Goal: Task Accomplishment & Management: Manage account settings

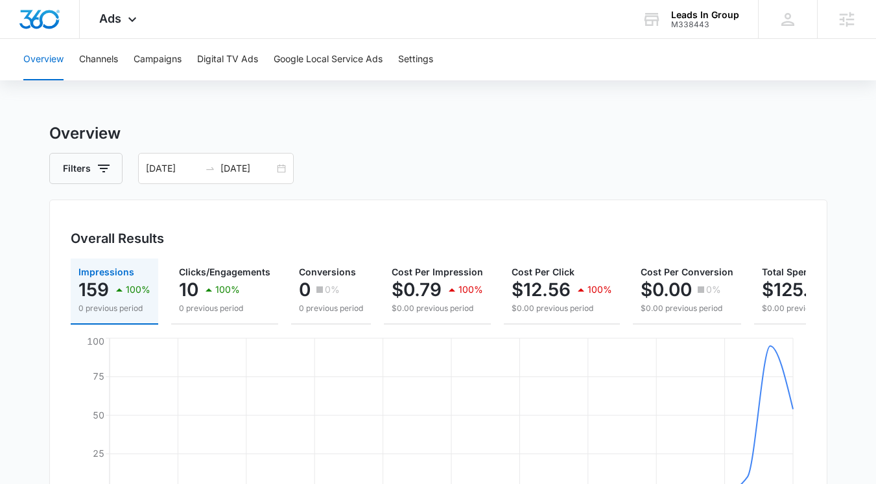
scroll to position [3, 0]
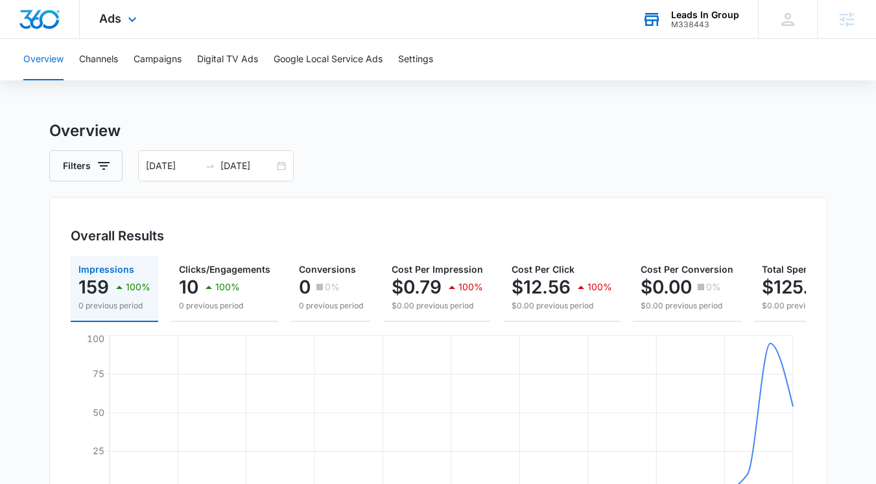
click at [699, 29] on div "Leads In Group M338443 Your Accounts View All" at bounding box center [689, 19] width 135 height 38
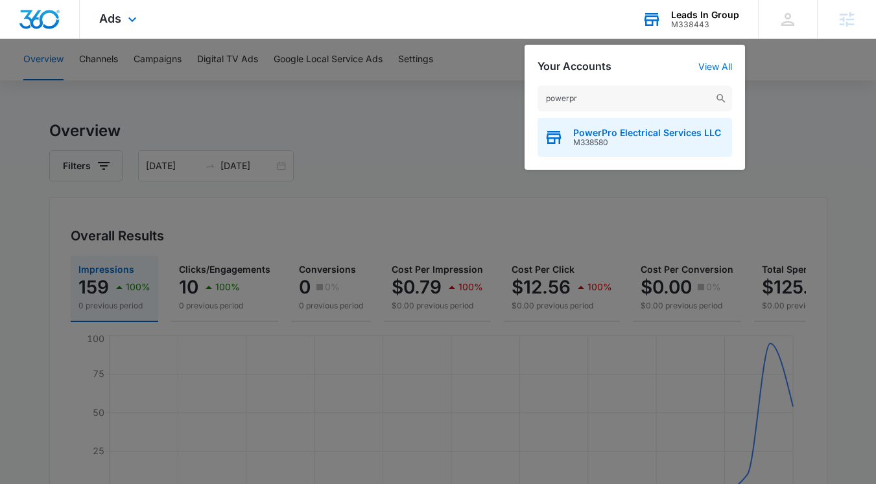
type input "powerpr"
click at [621, 132] on span "PowerPro Electrical Services LLC" at bounding box center [647, 133] width 148 height 10
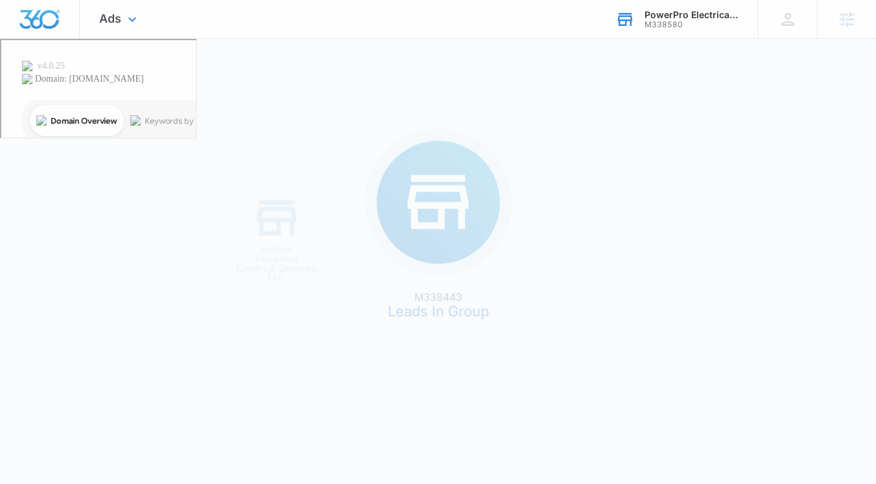
scroll to position [0, 0]
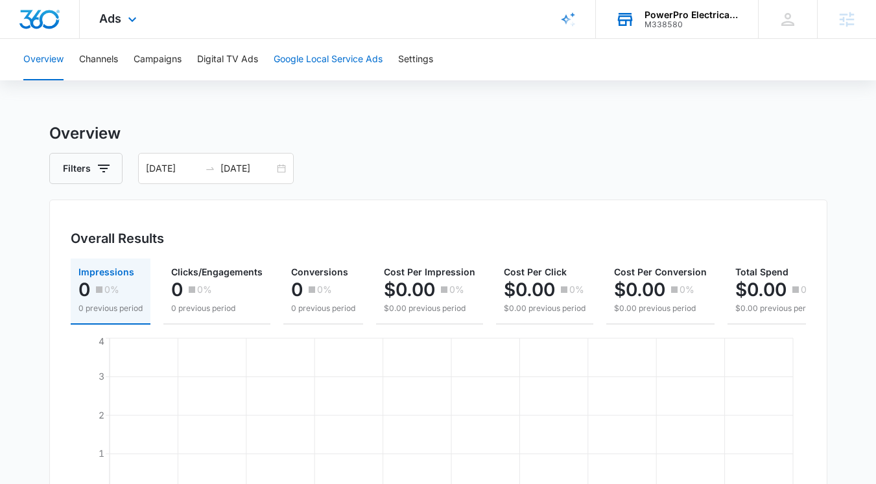
click at [347, 64] on button "Google Local Service Ads" at bounding box center [328, 59] width 109 height 41
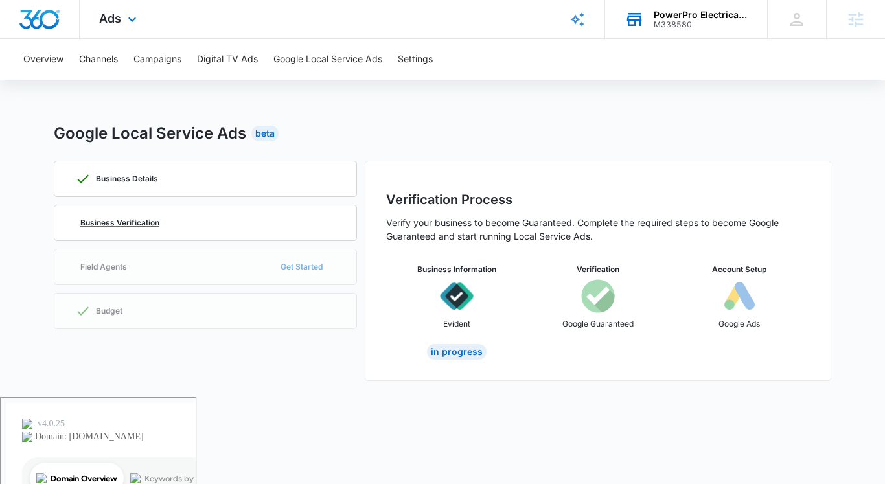
click at [209, 219] on div "Business Verification" at bounding box center [205, 222] width 261 height 35
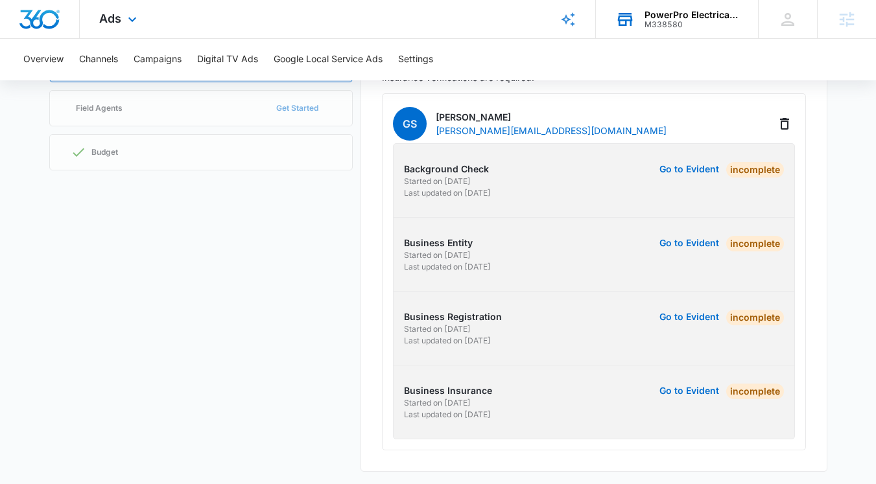
scroll to position [162, 0]
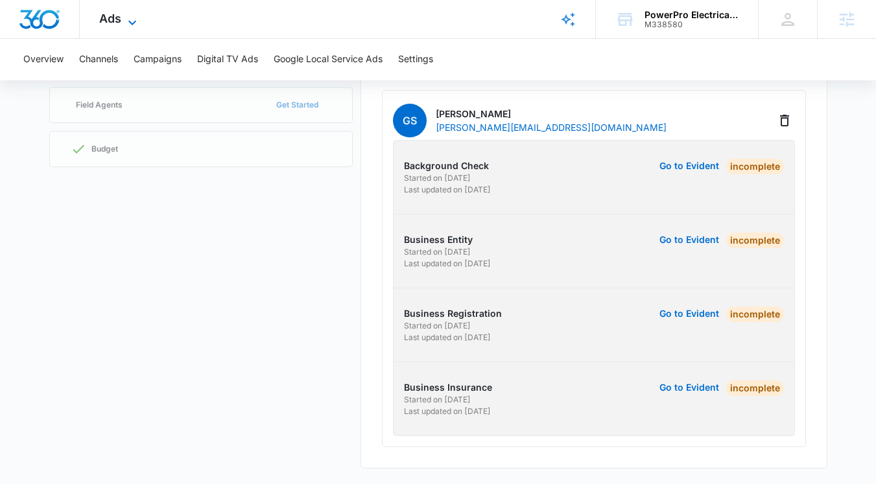
click at [108, 21] on span "Ads" at bounding box center [110, 19] width 22 height 14
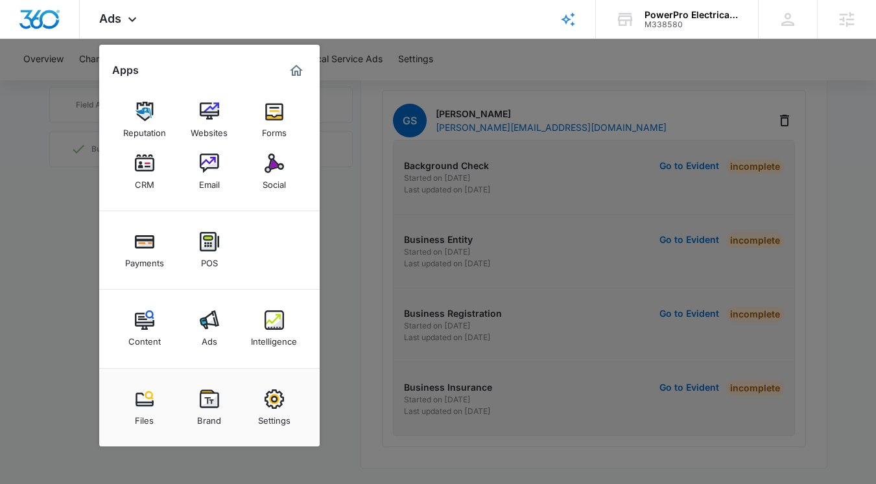
click at [835, 339] on div at bounding box center [438, 242] width 876 height 484
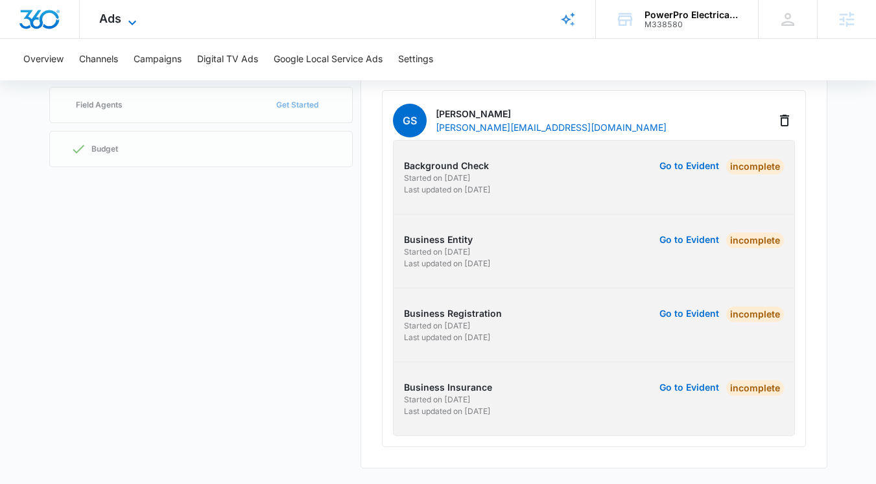
click at [125, 23] on icon at bounding box center [132, 23] width 16 height 16
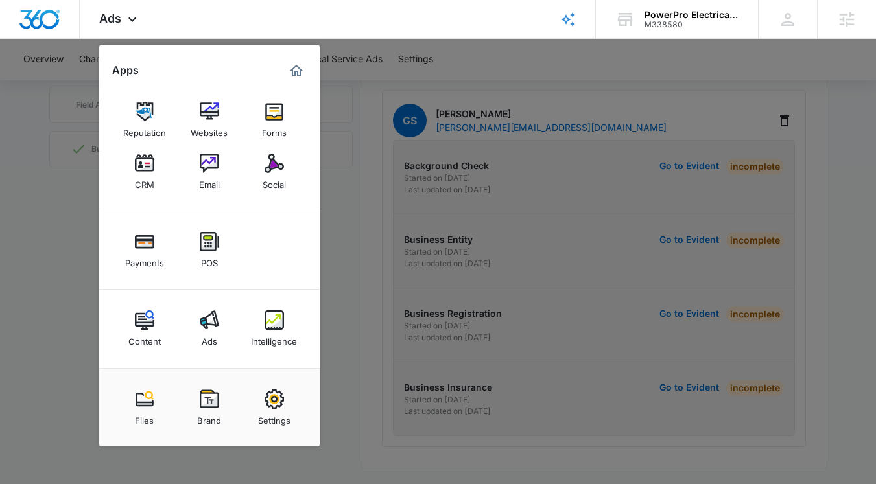
click at [268, 172] on link "Social" at bounding box center [274, 171] width 49 height 49
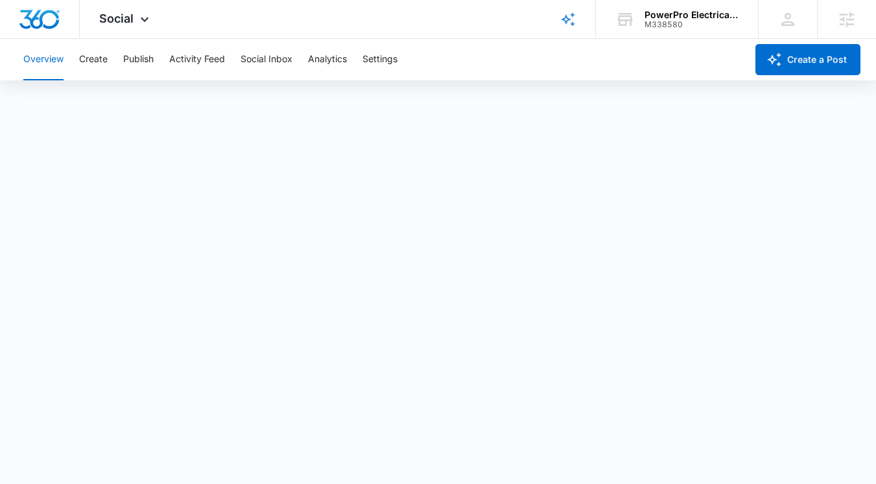
scroll to position [3, 0]
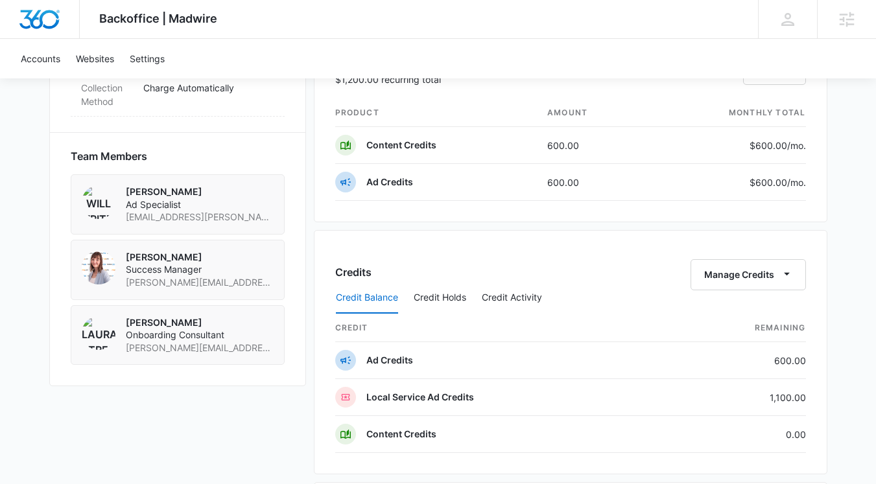
scroll to position [893, 0]
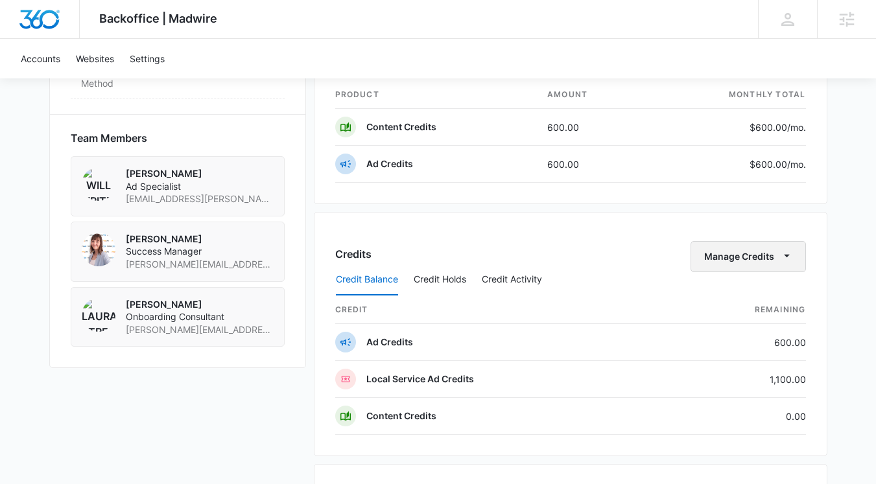
click at [725, 251] on button "Manage Credits" at bounding box center [747, 256] width 115 height 31
click at [744, 295] on div "Transfer Credits" at bounding box center [741, 298] width 68 height 9
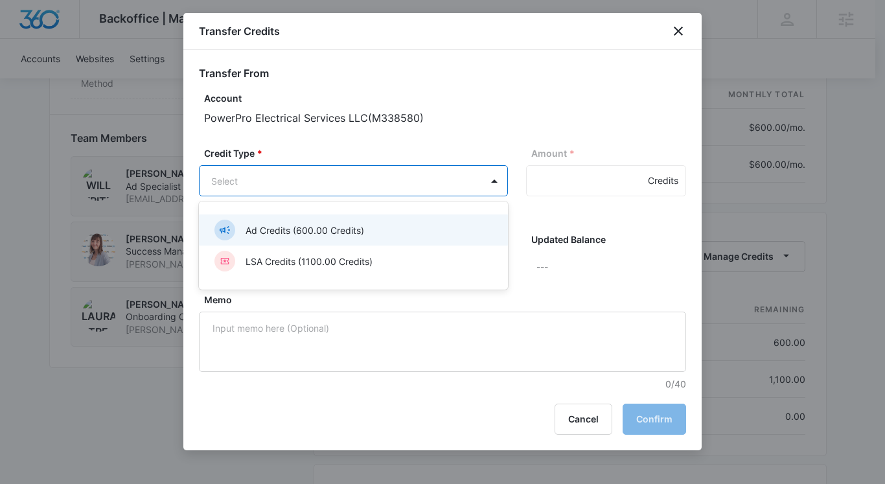
click at [353, 183] on body "Backoffice | Madwire Apps Settings Christy Perez Christy.Perez@madwire.com My P…" at bounding box center [442, 116] width 885 height 2018
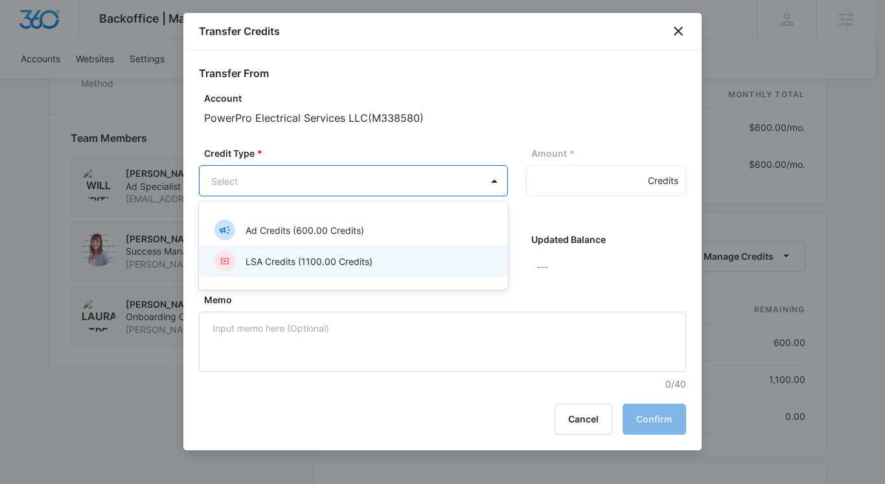
click at [324, 263] on p "LSA Credits (1100.00 Credits)" at bounding box center [309, 262] width 127 height 14
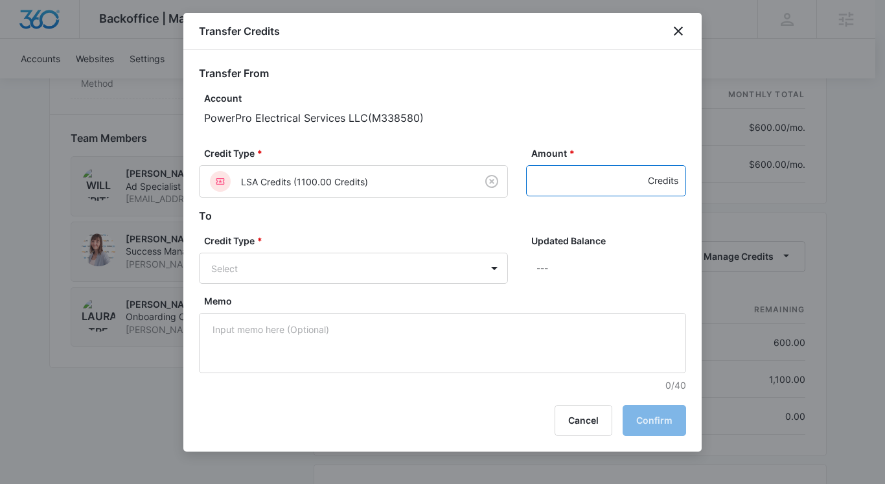
click at [597, 183] on input "Amount *" at bounding box center [606, 180] width 160 height 31
type input "1000"
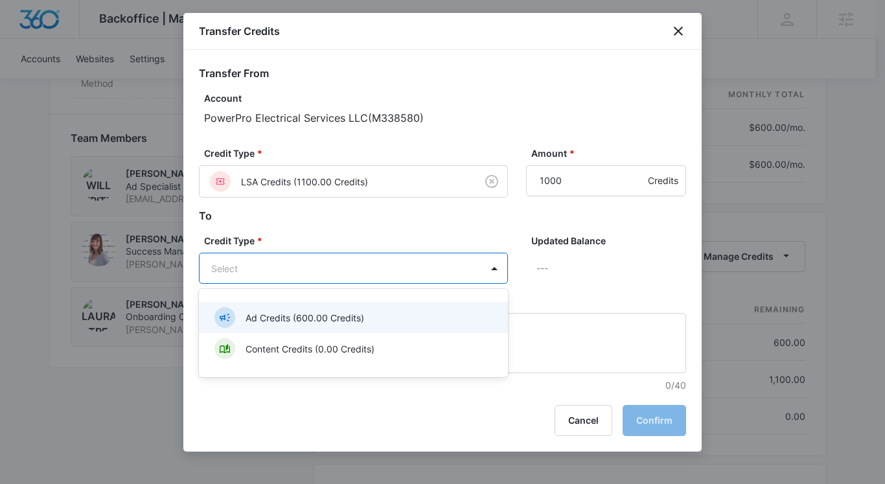
click at [340, 268] on body "Backoffice | Madwire Apps Settings Christy Perez Christy.Perez@madwire.com My P…" at bounding box center [442, 116] width 885 height 2018
click at [341, 313] on p "Ad Credits (600.00 Credits)" at bounding box center [305, 318] width 119 height 14
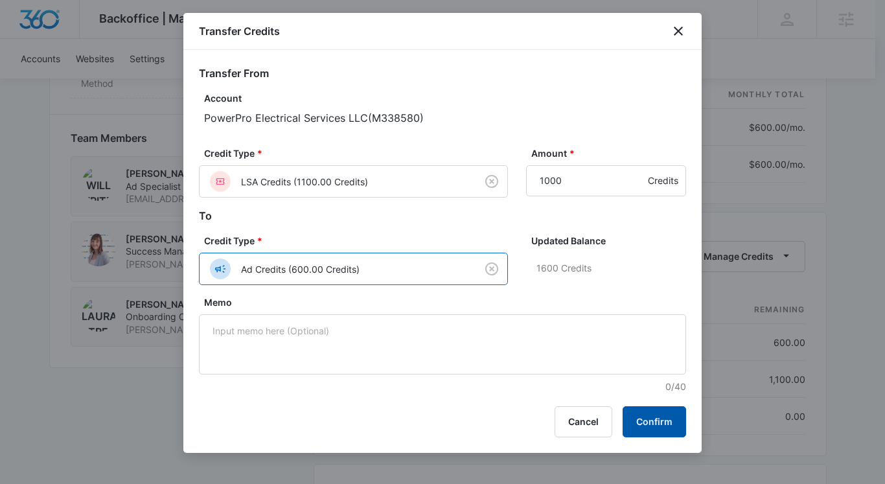
click at [675, 419] on button "Confirm" at bounding box center [655, 421] width 64 height 31
